Goal: Task Accomplishment & Management: Complete application form

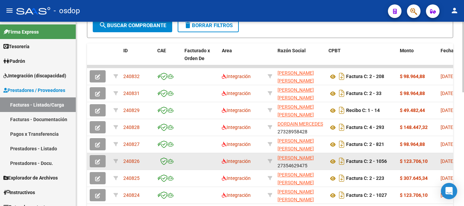
scroll to position [271, 0]
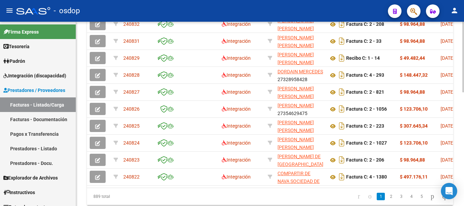
click at [203, 195] on div "889 total 1 2 3 4 5" at bounding box center [270, 196] width 366 height 17
click at [204, 195] on div "889 total 1 2 3 4 5" at bounding box center [270, 196] width 366 height 17
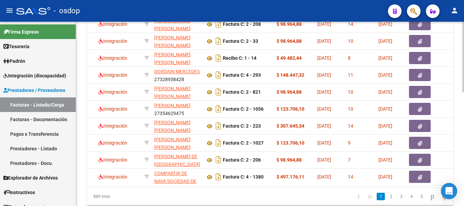
click at [463, 148] on div at bounding box center [463, 163] width 2 height 71
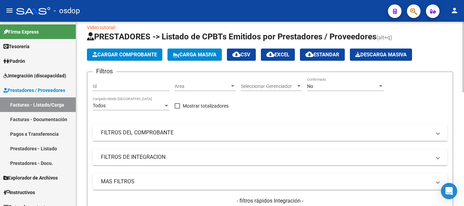
scroll to position [0, 0]
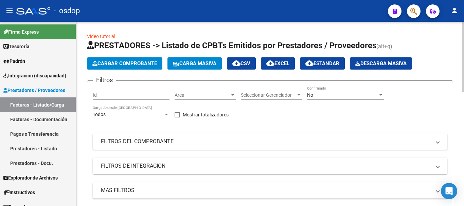
click at [135, 63] on span "Cargar Comprobante" at bounding box center [124, 63] width 64 height 6
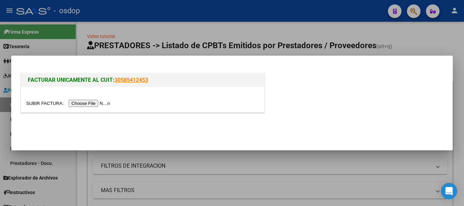
click at [89, 104] on input "file" at bounding box center [69, 103] width 86 height 7
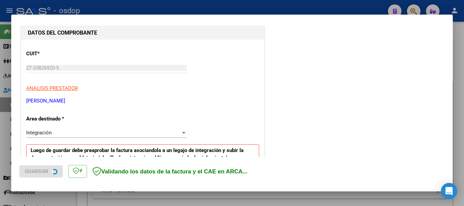
scroll to position [136, 0]
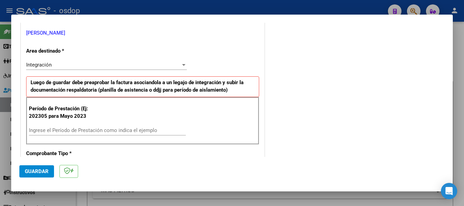
click at [84, 129] on input "Ingrese el Período de Prestación como indica el ejemplo" at bounding box center [107, 130] width 157 height 6
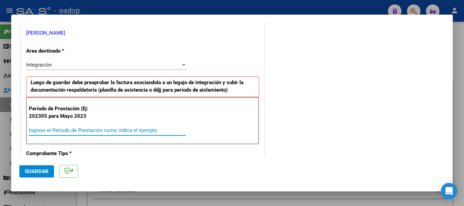
type input "0"
type input "202507"
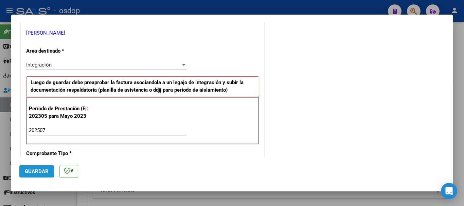
click at [38, 173] on span "Guardar" at bounding box center [37, 171] width 24 height 6
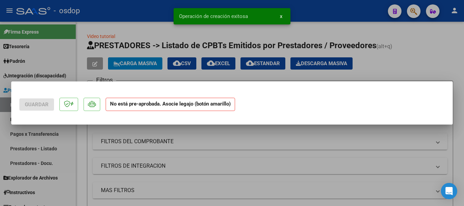
scroll to position [0, 0]
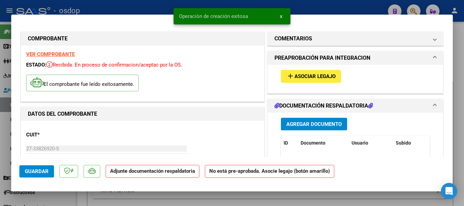
click at [282, 17] on button "x" at bounding box center [280, 16] width 13 height 12
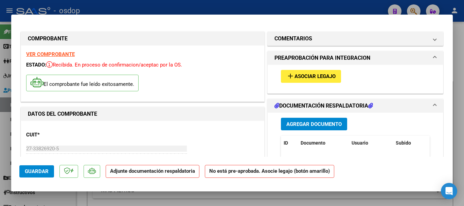
click at [326, 127] on span "Agregar Documento" at bounding box center [313, 124] width 55 height 6
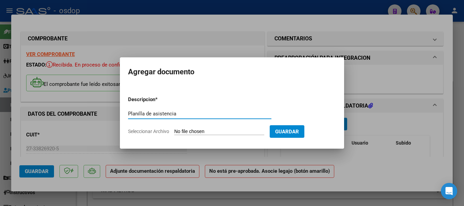
type input "Planilla de asistencia"
click at [197, 130] on input "Seleccionar Archivo" at bounding box center [219, 132] width 90 height 6
type input "C:\fakepath\ZANINETTI 527 - [PERSON_NAME] - [DATE] - ASIS.pdf"
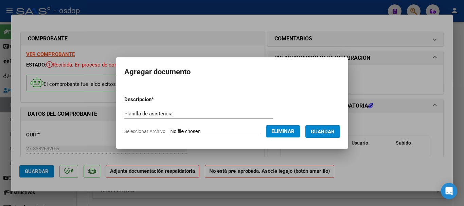
click at [328, 129] on span "Guardar" at bounding box center [322, 132] width 24 height 6
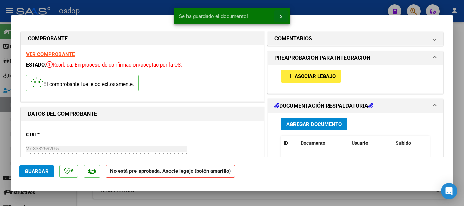
click at [282, 15] on button "x" at bounding box center [280, 16] width 13 height 12
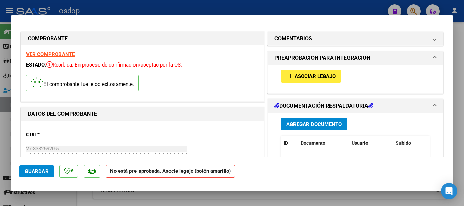
click at [312, 76] on span "Asociar Legajo" at bounding box center [314, 77] width 41 height 6
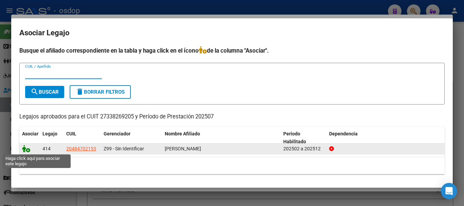
click at [25, 150] on icon at bounding box center [26, 148] width 8 height 7
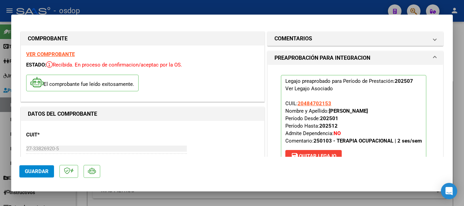
click at [28, 173] on span "Guardar" at bounding box center [37, 171] width 24 height 6
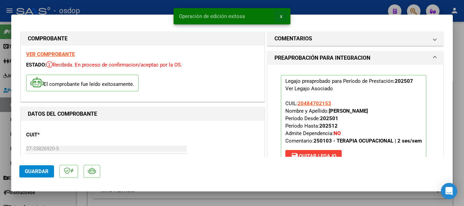
click at [280, 16] on span "x" at bounding box center [281, 16] width 2 height 6
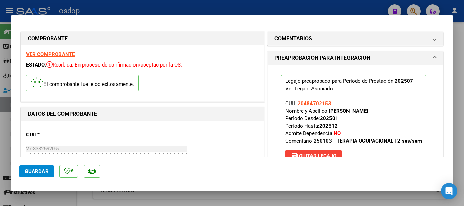
click at [347, 8] on div at bounding box center [232, 103] width 464 height 206
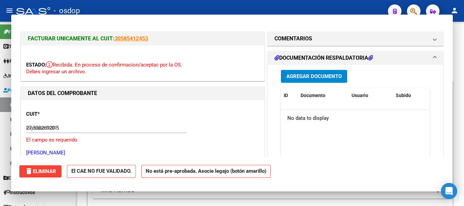
type input "$ 0,00"
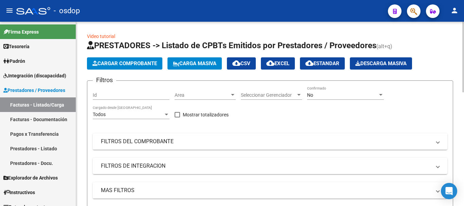
click at [125, 63] on span "Cargar Comprobante" at bounding box center [124, 63] width 64 height 6
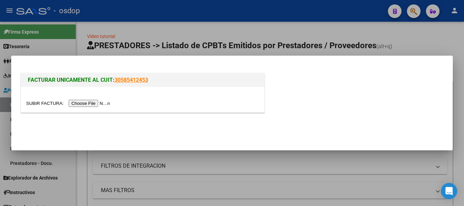
click at [93, 103] on input "file" at bounding box center [69, 103] width 86 height 7
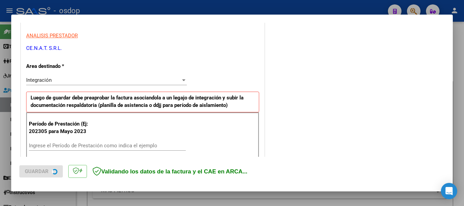
scroll to position [136, 0]
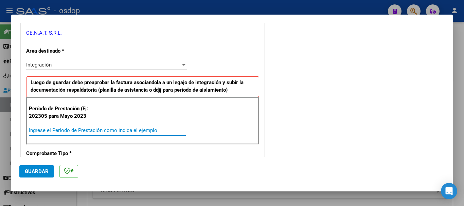
click at [67, 130] on input "Ingrese el Período de Prestación como indica el ejemplo" at bounding box center [107, 130] width 157 height 6
type input "202507"
click at [32, 169] on span "Guardar" at bounding box center [37, 171] width 24 height 6
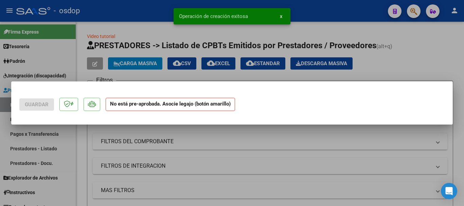
scroll to position [0, 0]
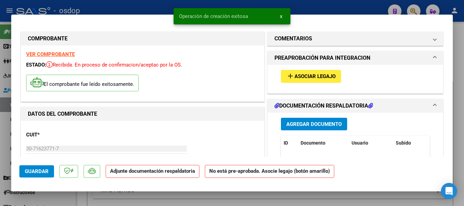
click at [280, 16] on span "x" at bounding box center [281, 16] width 2 height 6
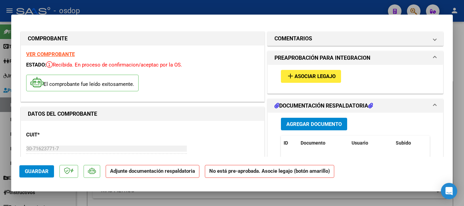
click at [302, 122] on span "Agregar Documento" at bounding box center [313, 124] width 55 height 6
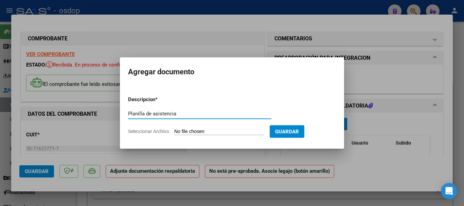
type input "Planilla de asistencia"
click at [189, 134] on input "Seleccionar Archivo" at bounding box center [219, 132] width 90 height 6
type input "C:\fakepath\CENAT 1084 - [PERSON_NAME][DATE] - ASIS.pdf"
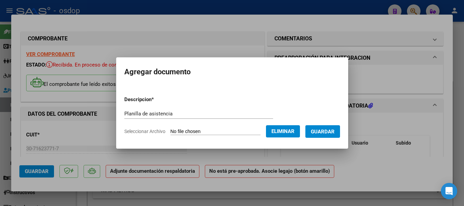
click at [330, 132] on span "Guardar" at bounding box center [322, 132] width 24 height 6
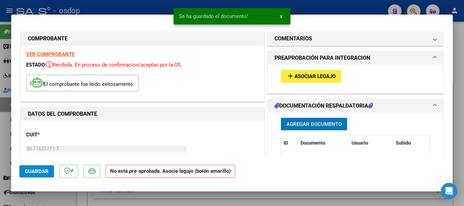
click at [280, 14] on span "x" at bounding box center [281, 16] width 2 height 6
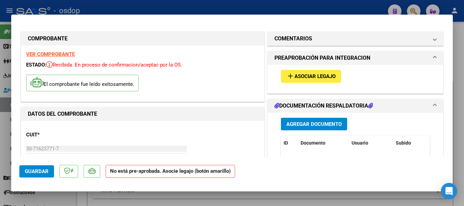
click at [312, 75] on span "Asociar Legajo" at bounding box center [314, 77] width 41 height 6
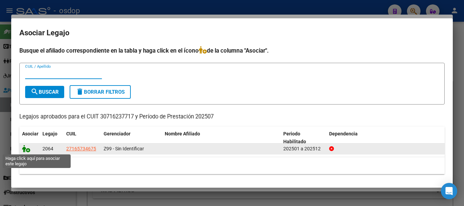
click at [22, 148] on icon at bounding box center [26, 148] width 8 height 7
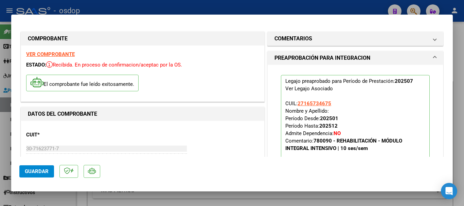
click at [37, 169] on span "Guardar" at bounding box center [37, 171] width 24 height 6
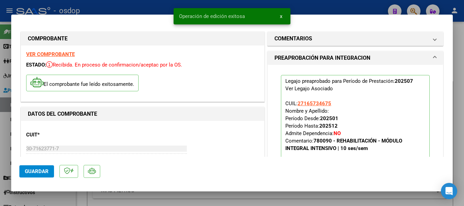
click at [282, 16] on button "x" at bounding box center [280, 16] width 13 height 12
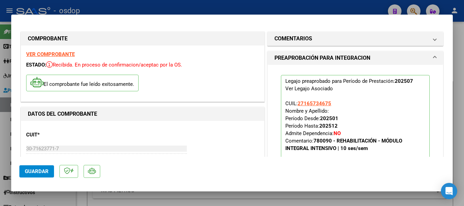
click at [296, 5] on div at bounding box center [232, 103] width 464 height 206
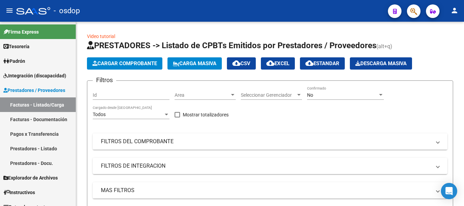
click at [456, 12] on mat-icon "person" at bounding box center [454, 10] width 8 height 8
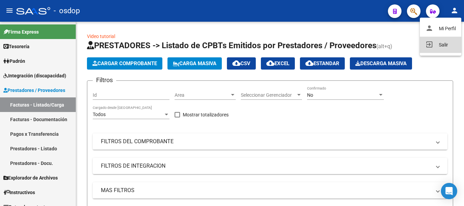
click at [445, 43] on button "exit_to_app Salir" at bounding box center [439, 45] width 41 height 16
